Goal: Task Accomplishment & Management: Manage account settings

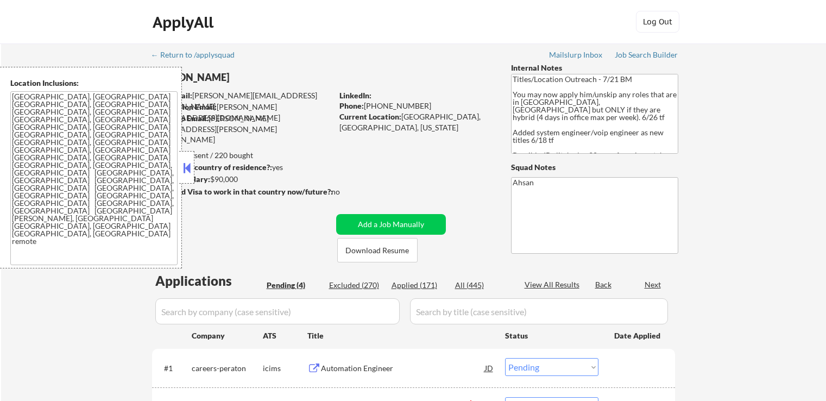
select select ""pending""
click at [187, 166] on button at bounding box center [187, 168] width 12 height 16
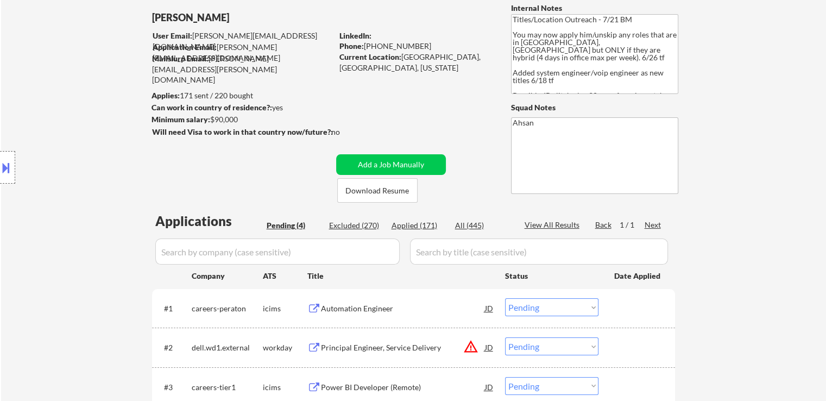
scroll to position [163, 0]
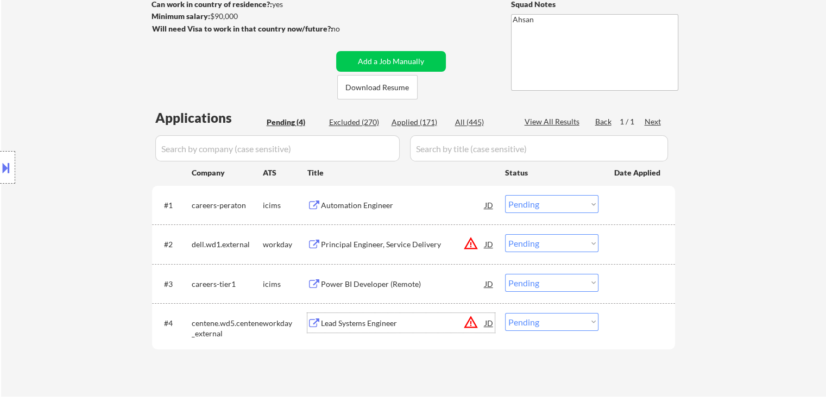
click at [322, 318] on div "Lead Systems Engineer" at bounding box center [403, 323] width 164 height 11
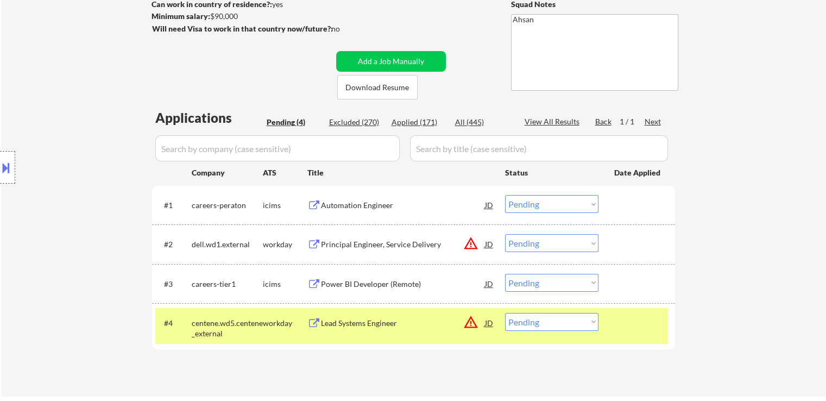
click at [336, 286] on div "Power BI Developer (Remote)" at bounding box center [403, 284] width 164 height 11
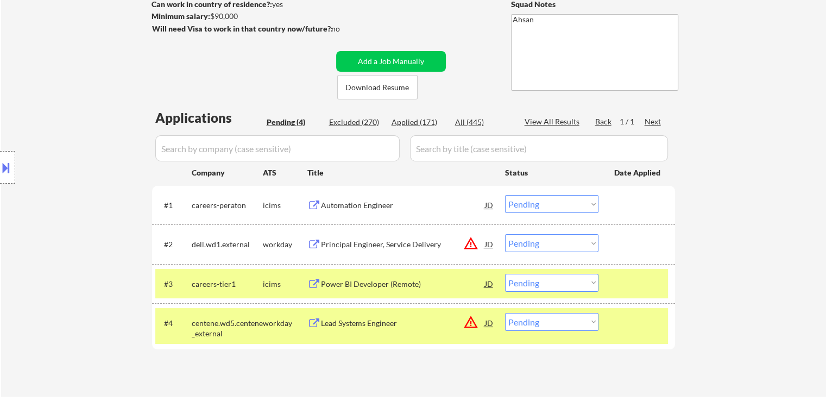
click at [314, 243] on button at bounding box center [314, 245] width 14 height 10
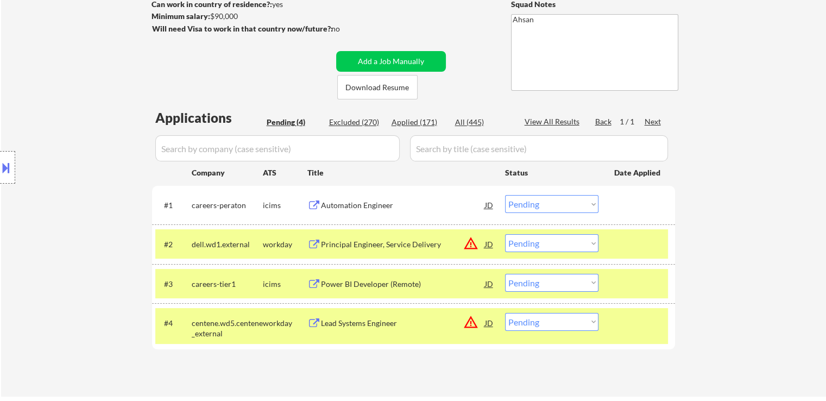
click at [325, 198] on div "Automation Engineer" at bounding box center [403, 205] width 164 height 20
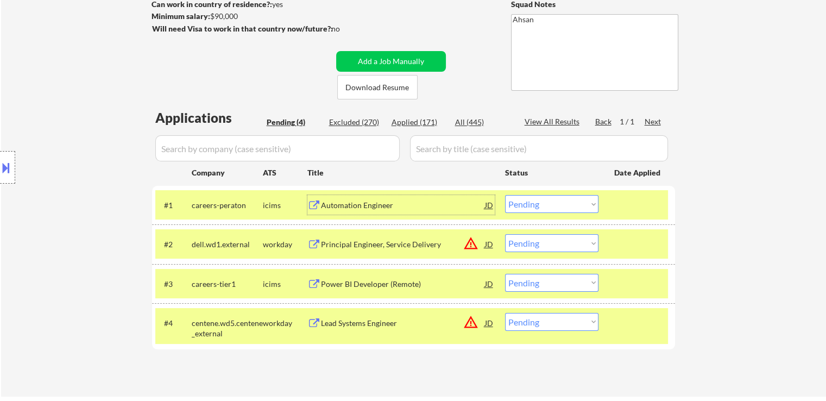
click at [1, 177] on div at bounding box center [7, 167] width 15 height 33
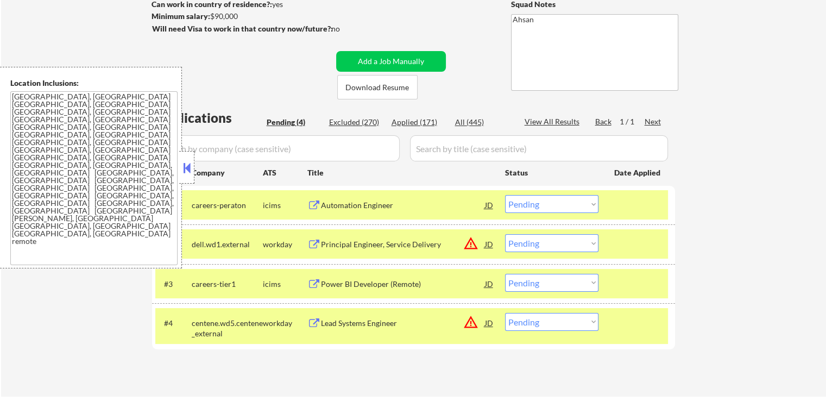
drag, startPoint x: 557, startPoint y: 205, endPoint x: 559, endPoint y: 211, distance: 6.2
click at [558, 205] on select "Choose an option... Pending Applied Excluded (Questions) Excluded (Expired) Exc…" at bounding box center [551, 204] width 93 height 18
click at [505, 195] on select "Choose an option... Pending Applied Excluded (Questions) Excluded (Expired) Exc…" at bounding box center [551, 204] width 93 height 18
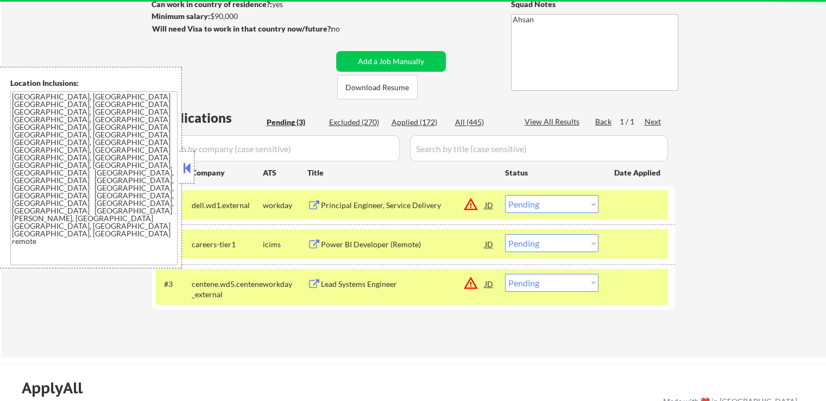
click at [186, 168] on button at bounding box center [187, 168] width 12 height 16
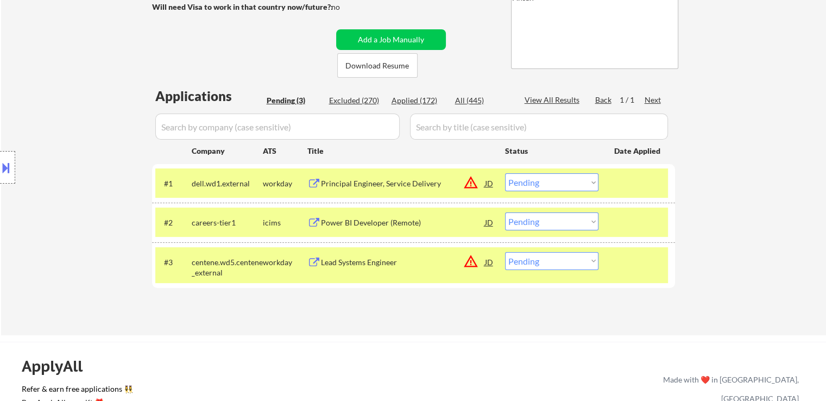
scroll to position [217, 0]
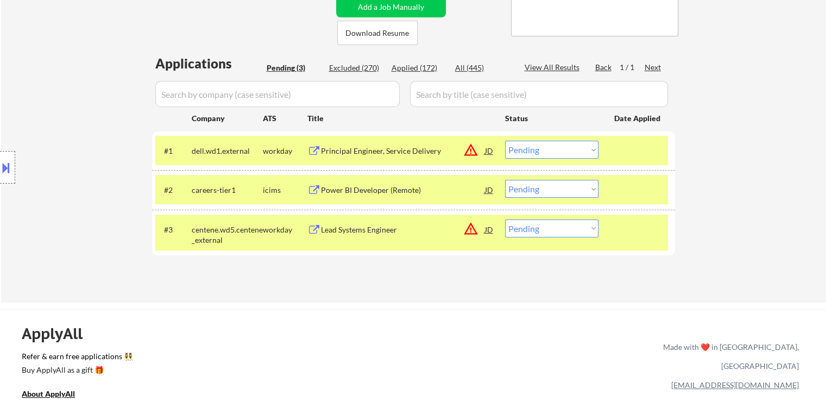
click at [404, 147] on div "Principal Engineer, Service Delivery" at bounding box center [403, 151] width 164 height 11
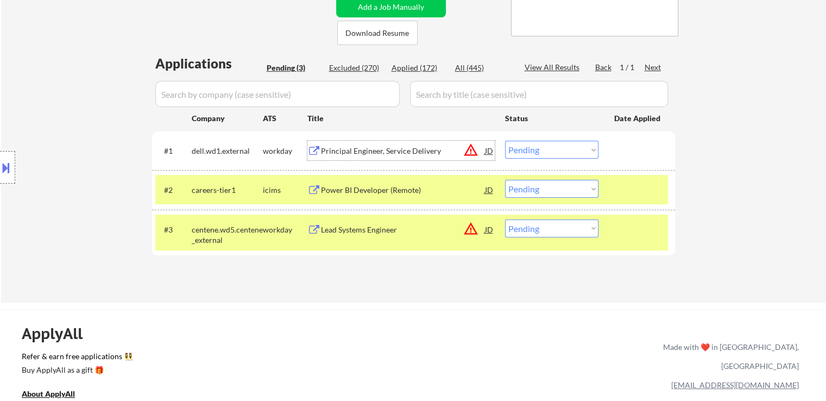
click at [416, 190] on div "Power BI Developer (Remote)" at bounding box center [403, 190] width 164 height 11
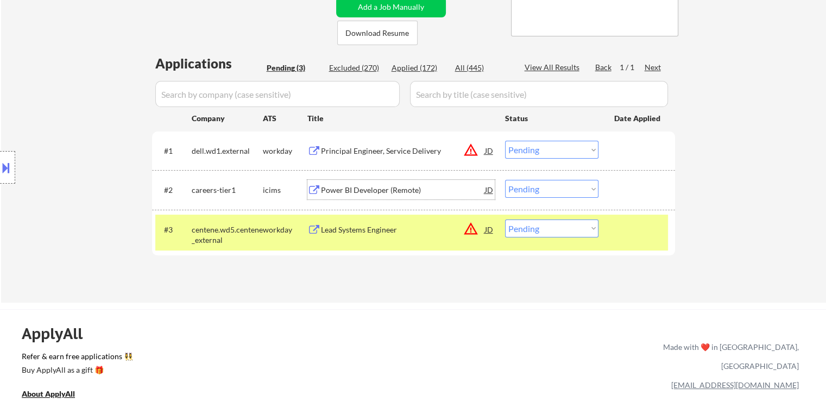
drag, startPoint x: 537, startPoint y: 149, endPoint x: 534, endPoint y: 157, distance: 8.3
click at [537, 149] on select "Choose an option... Pending Applied Excluded (Questions) Excluded (Expired) Exc…" at bounding box center [551, 150] width 93 height 18
click at [505, 141] on select "Choose an option... Pending Applied Excluded (Questions) Excluded (Expired) Exc…" at bounding box center [551, 150] width 93 height 18
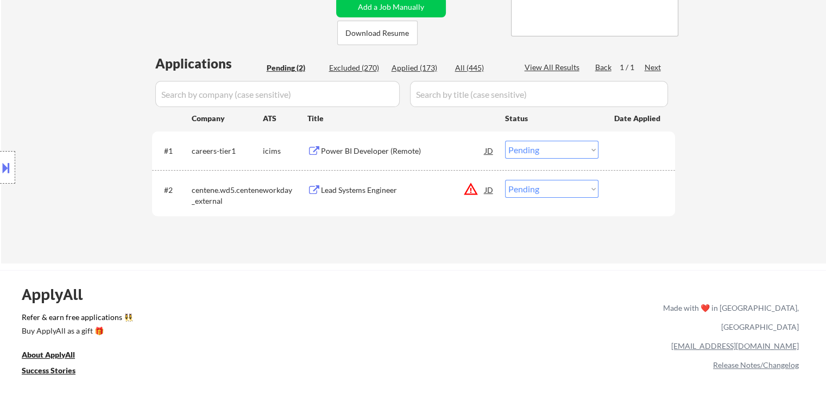
click at [401, 188] on div "Lead Systems Engineer" at bounding box center [403, 190] width 164 height 11
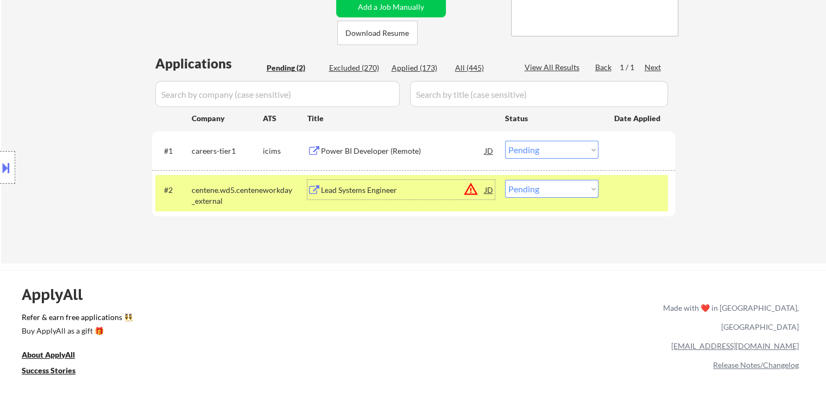
click at [524, 147] on select "Choose an option... Pending Applied Excluded (Questions) Excluded (Expired) Exc…" at bounding box center [551, 150] width 93 height 18
click at [505, 141] on select "Choose an option... Pending Applied Excluded (Questions) Excluded (Expired) Exc…" at bounding box center [551, 150] width 93 height 18
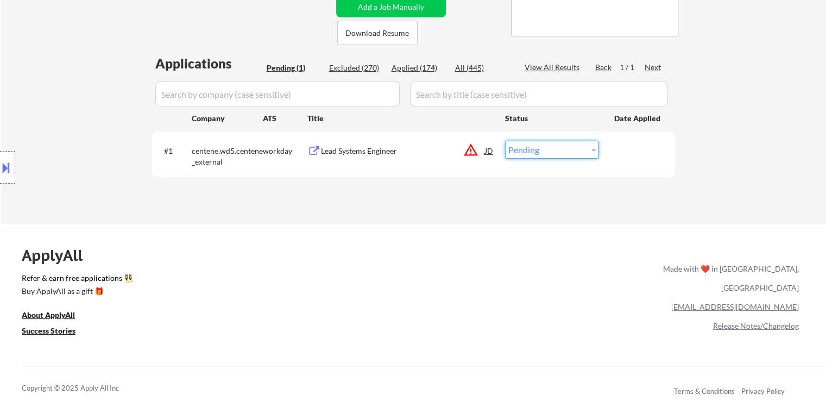
click at [530, 155] on select "Choose an option... Pending Applied Excluded (Questions) Excluded (Expired) Exc…" at bounding box center [551, 150] width 93 height 18
select select ""applied""
click at [505, 141] on select "Choose an option... Pending Applied Excluded (Questions) Excluded (Expired) Exc…" at bounding box center [551, 150] width 93 height 18
click at [504, 197] on div "Applications Pending (1) Excluded (270) Applied (174) All (445) View All Result…" at bounding box center [413, 128] width 523 height 149
